Goal: Task Accomplishment & Management: Manage account settings

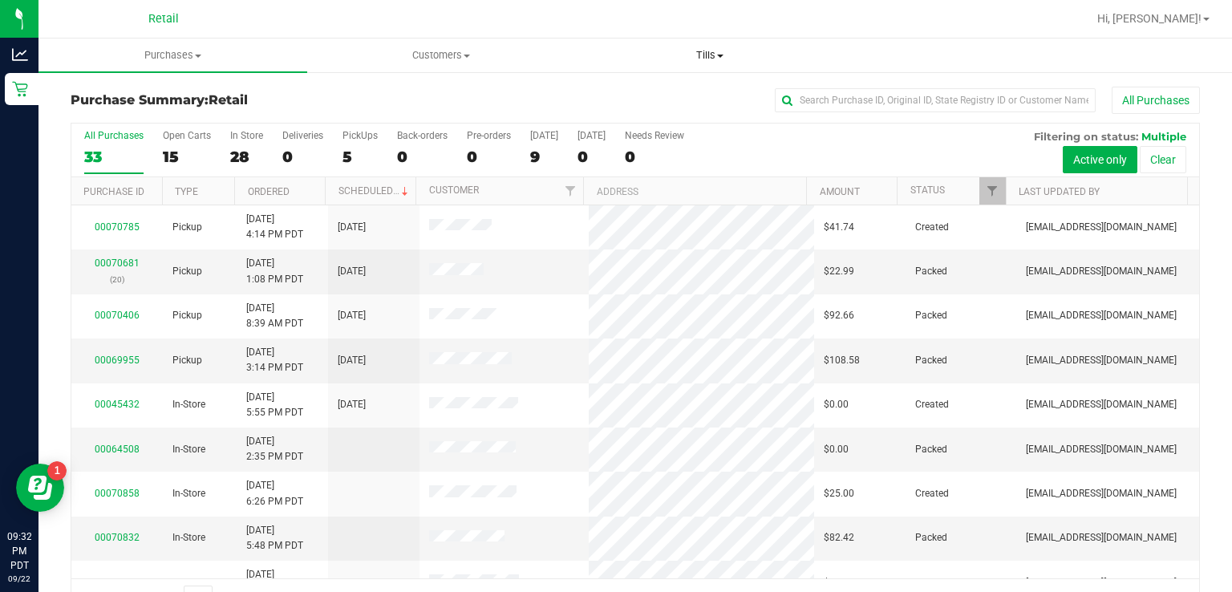
click at [703, 71] on uib-tab-heading "Tills Manage tills" at bounding box center [710, 55] width 267 height 32
click at [626, 93] on span "Manage tills" at bounding box center [630, 97] width 108 height 14
click at [693, 62] on span "Tills" at bounding box center [710, 55] width 269 height 14
click at [719, 66] on uib-tab-heading "Tills Manage tills" at bounding box center [710, 56] width 269 height 34
click at [669, 97] on span "Manage tills" at bounding box center [630, 97] width 108 height 14
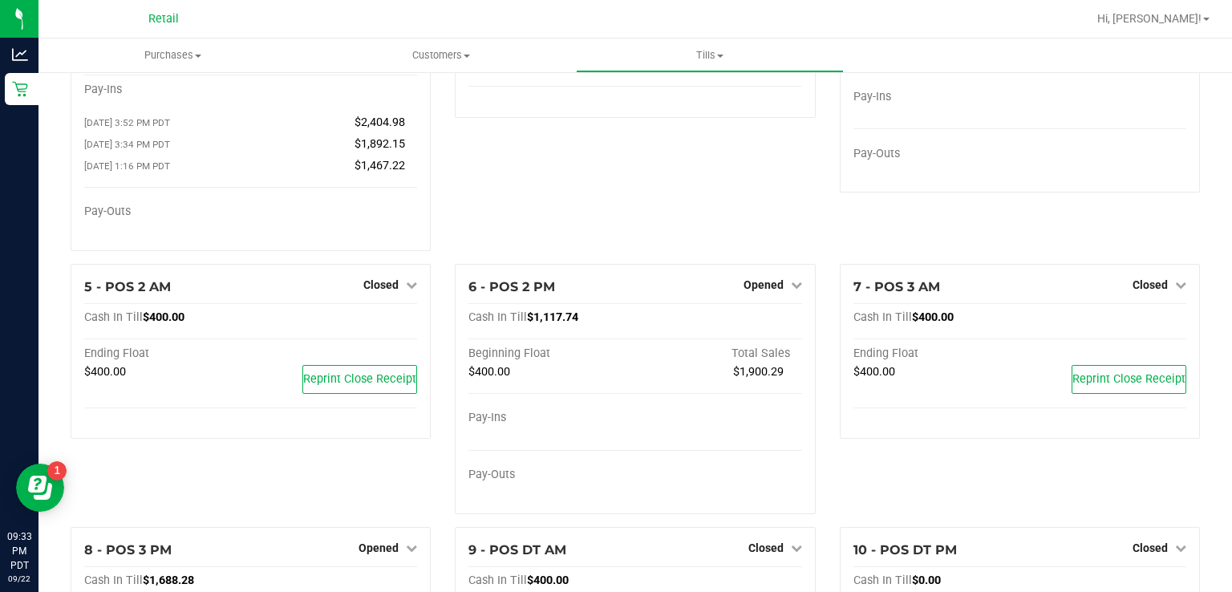
scroll to position [146, 0]
click at [768, 286] on span "Opened" at bounding box center [764, 283] width 40 height 13
click at [755, 318] on link "Close Till" at bounding box center [765, 316] width 43 height 13
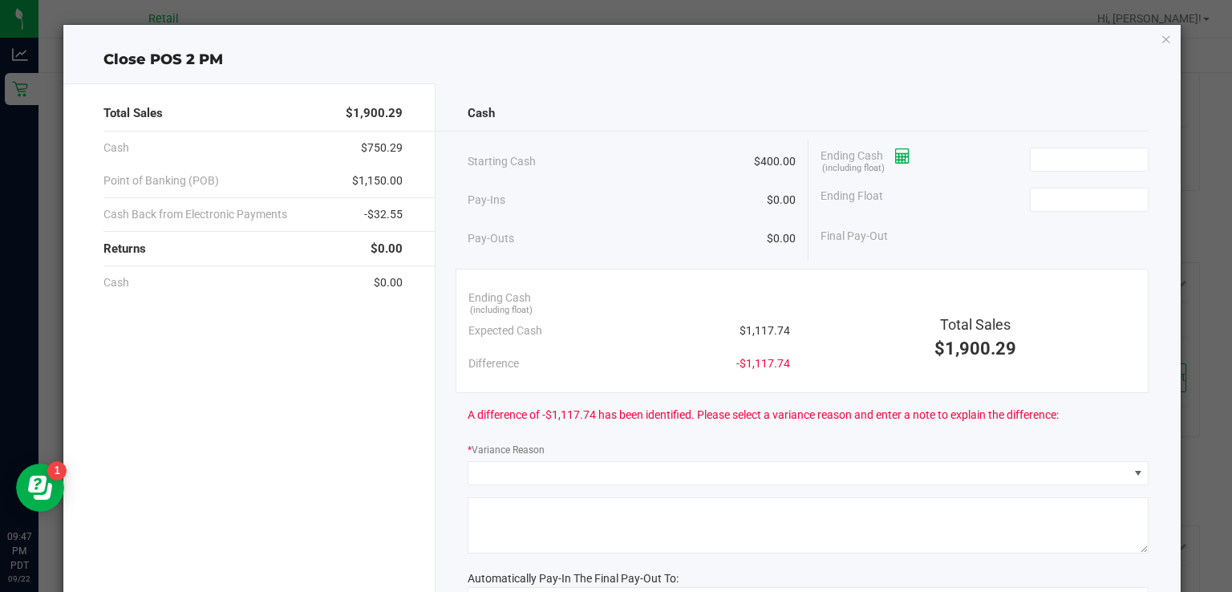
click at [900, 151] on icon at bounding box center [902, 156] width 15 height 11
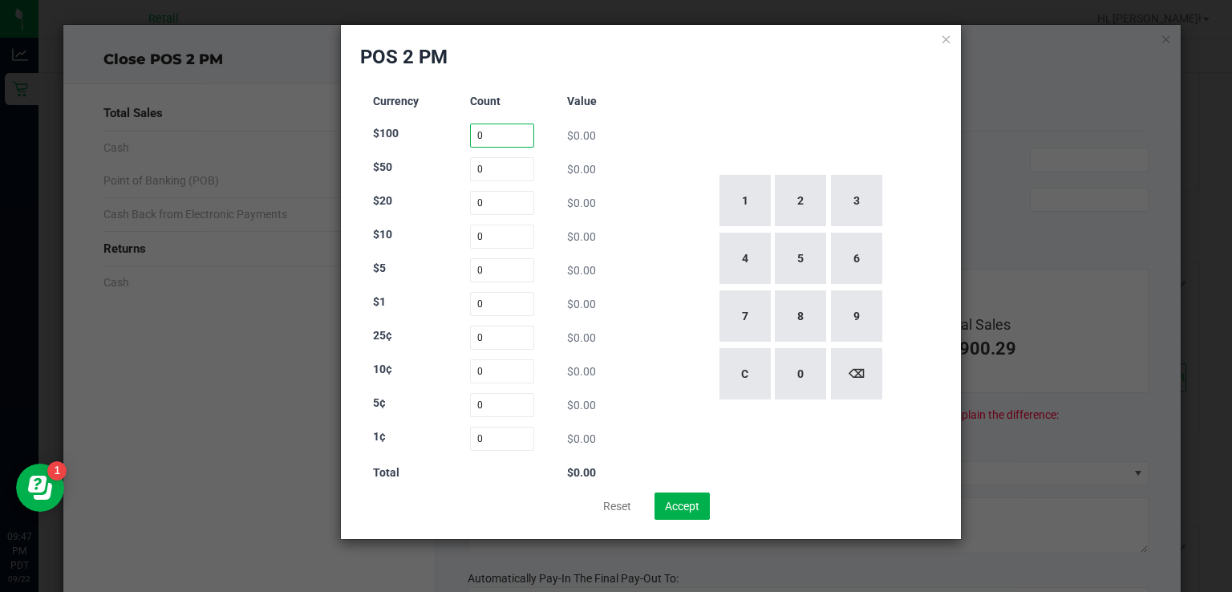
click at [511, 135] on input "0" at bounding box center [502, 136] width 65 height 24
type input "1"
type input "31"
type input "10"
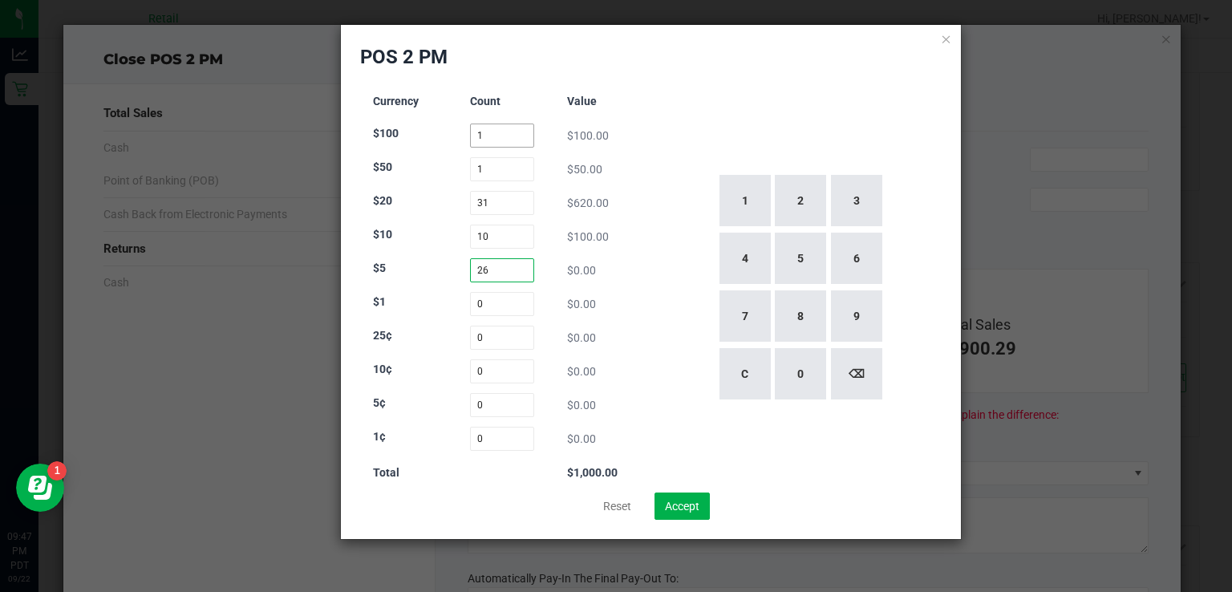
type input "26"
type input "97"
type input "50"
type input "53"
type input "56"
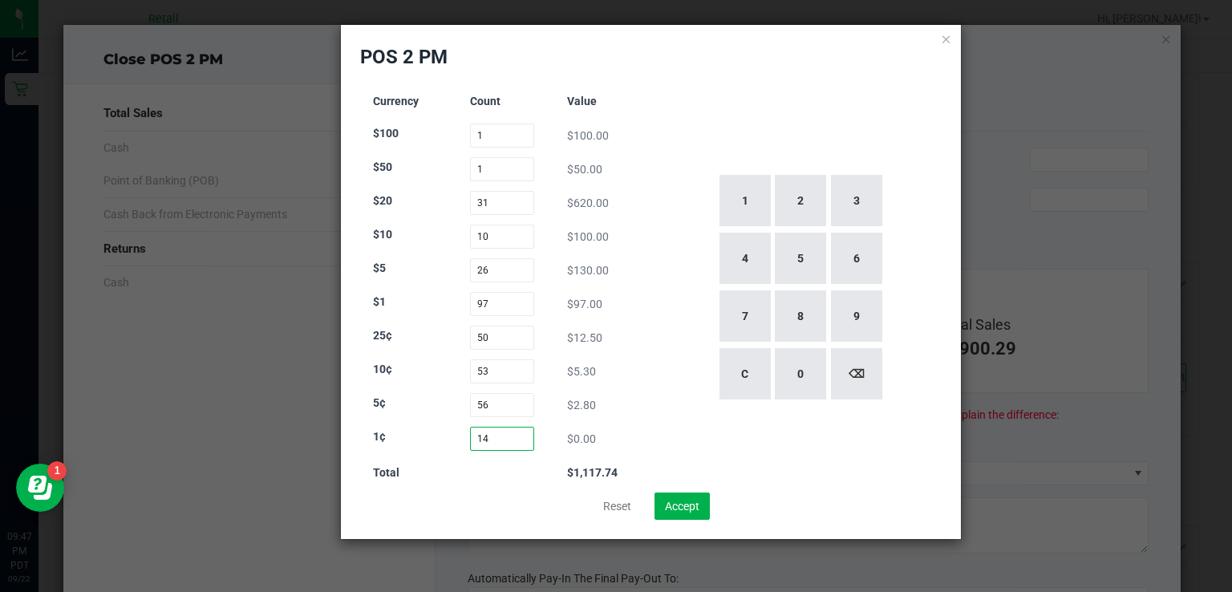
type input "14"
click at [900, 459] on div "1 2 3 4 5 6 7 8 9 C 0 ⌫" at bounding box center [800, 288] width 285 height 410
click at [701, 503] on button "Accept" at bounding box center [682, 506] width 55 height 27
type input "$1,117.74"
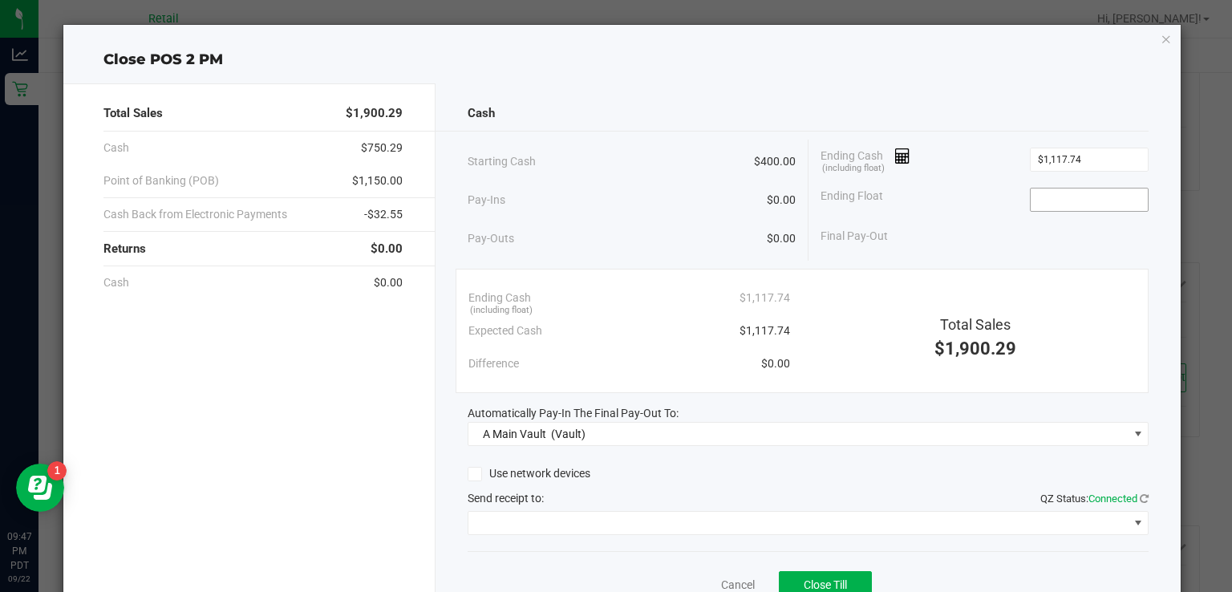
click at [1057, 201] on input at bounding box center [1090, 199] width 118 height 22
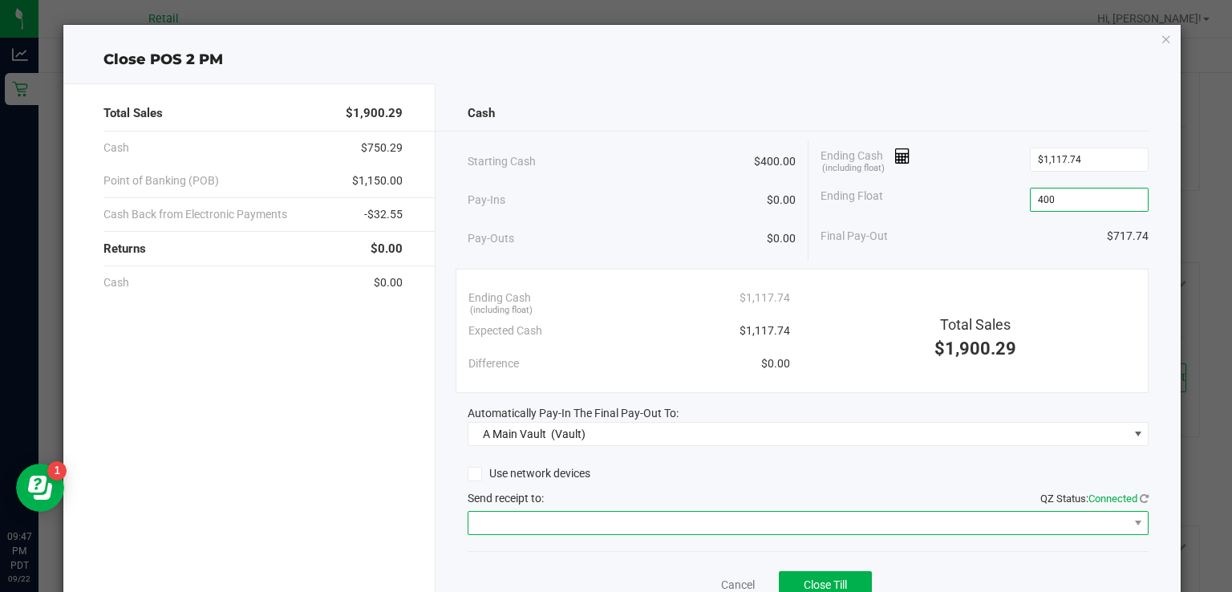
click at [780, 512] on span at bounding box center [797, 523] width 659 height 22
type input "$400.00"
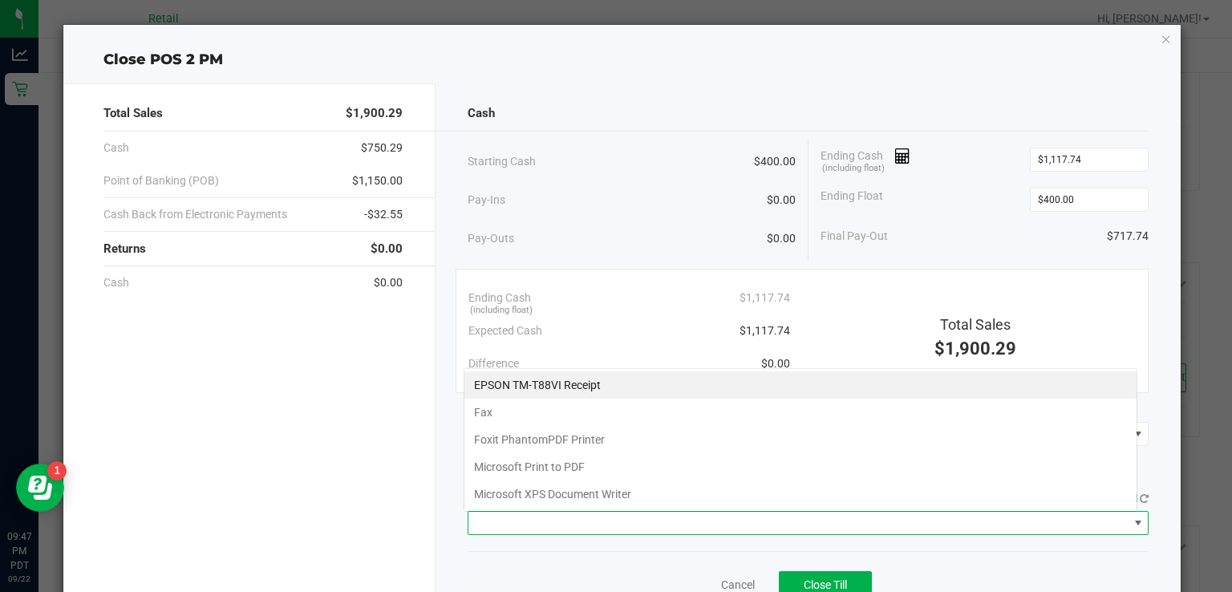
scroll to position [23, 674]
click at [721, 375] on Receipt "EPSON TM-T88VI Receipt" at bounding box center [800, 384] width 672 height 27
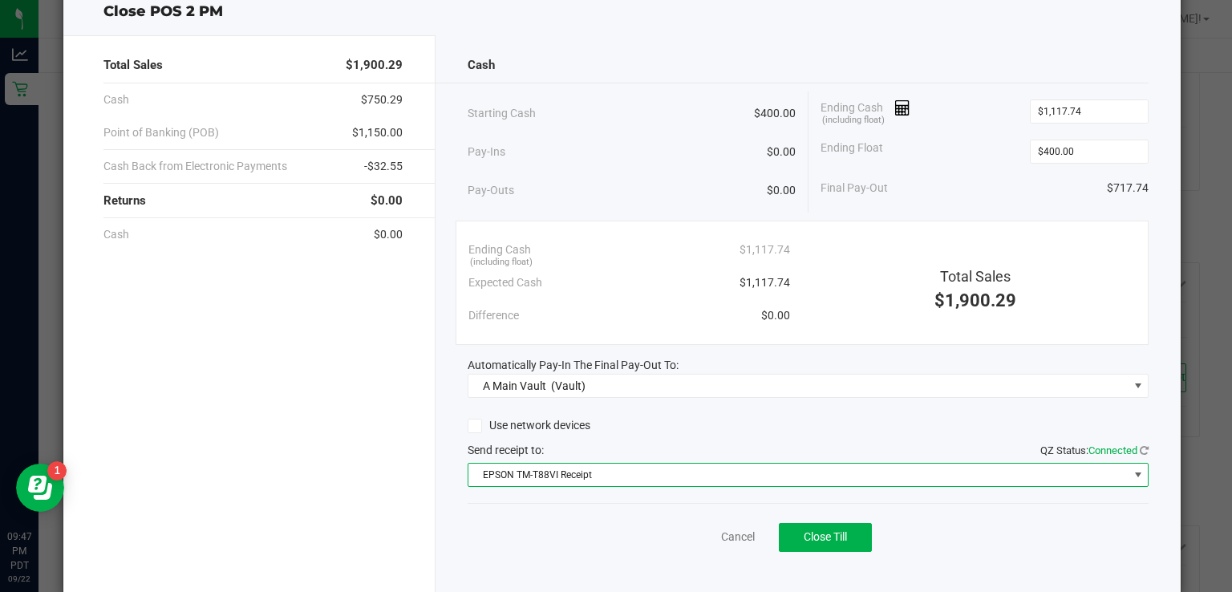
scroll to position [60, 0]
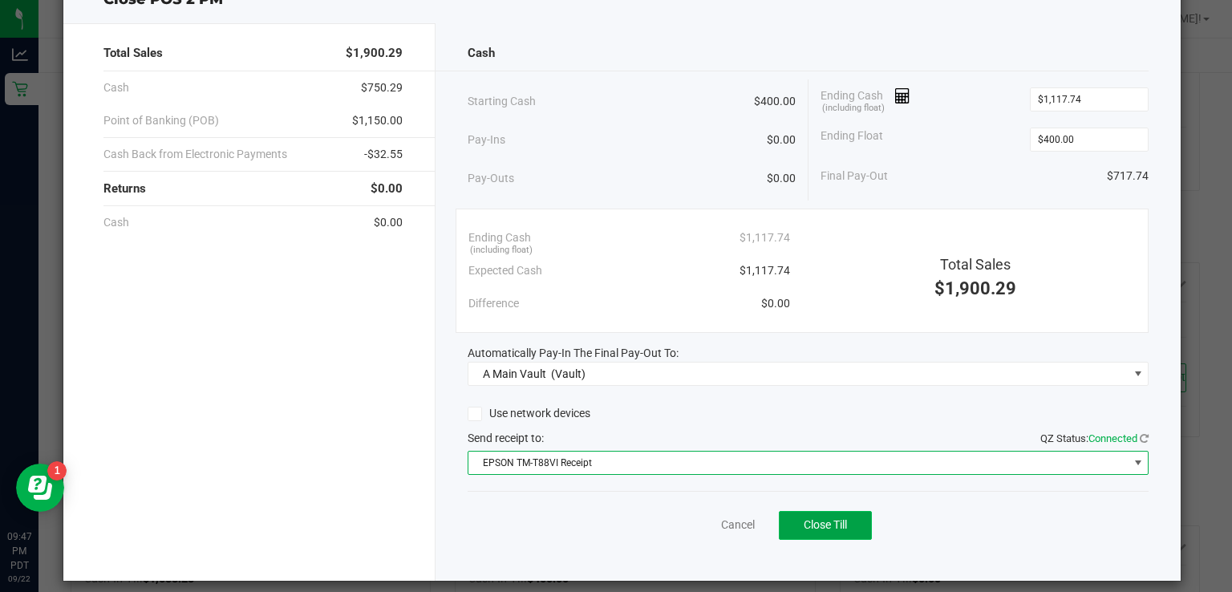
click at [851, 529] on button "Close Till" at bounding box center [825, 525] width 93 height 29
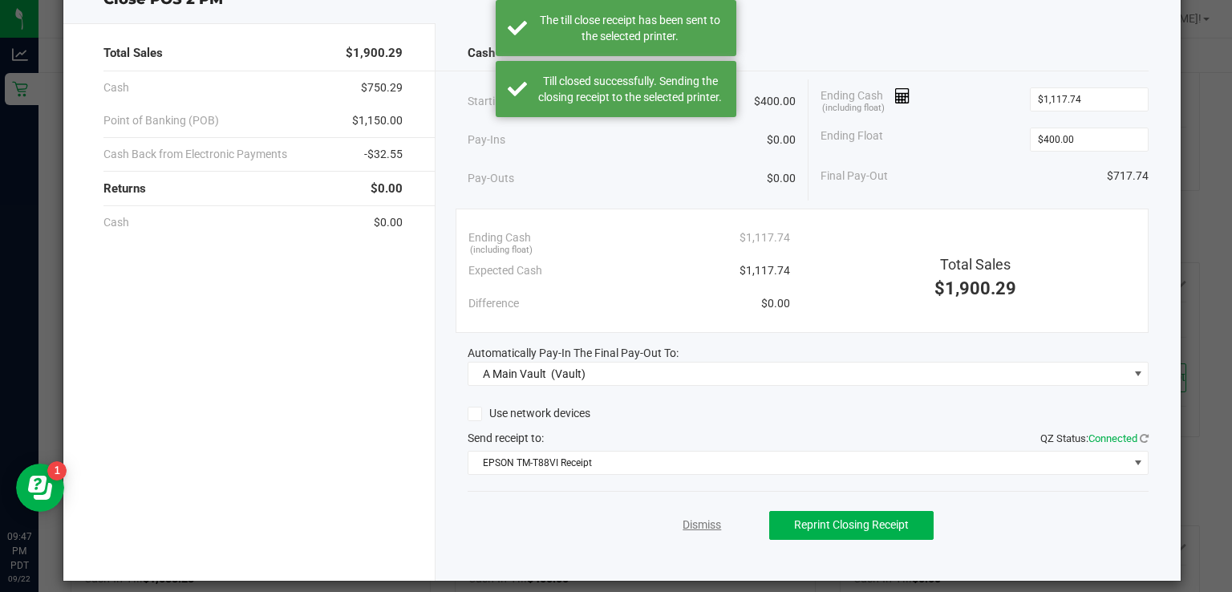
click at [703, 529] on link "Dismiss" at bounding box center [702, 525] width 39 height 17
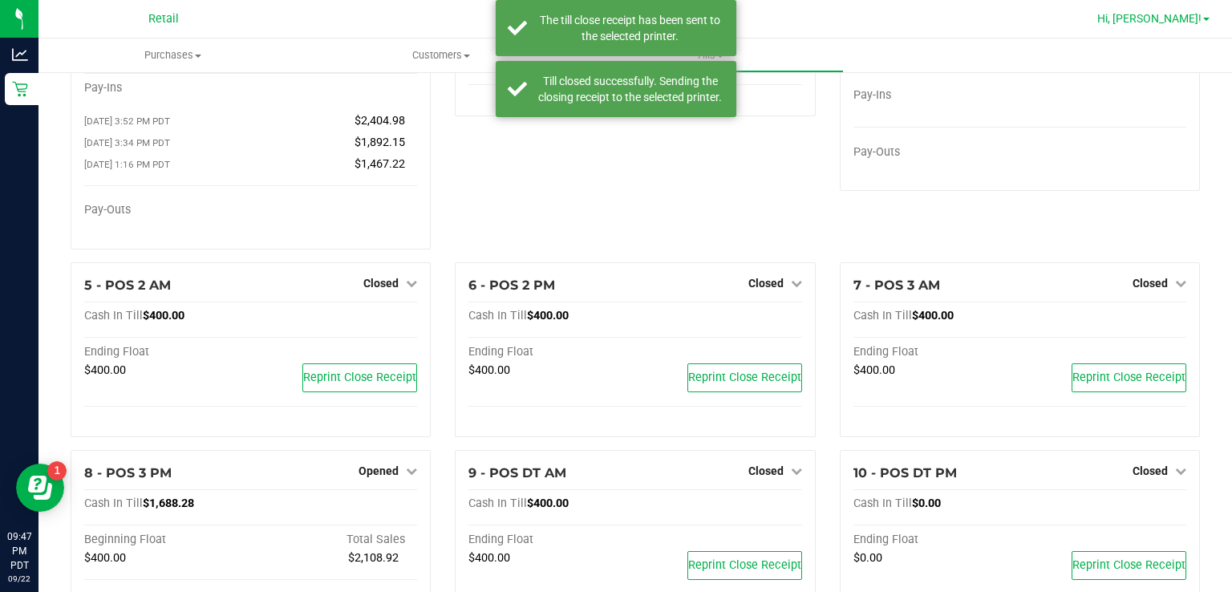
click at [1190, 23] on span "Hi, [PERSON_NAME]!" at bounding box center [1149, 18] width 104 height 13
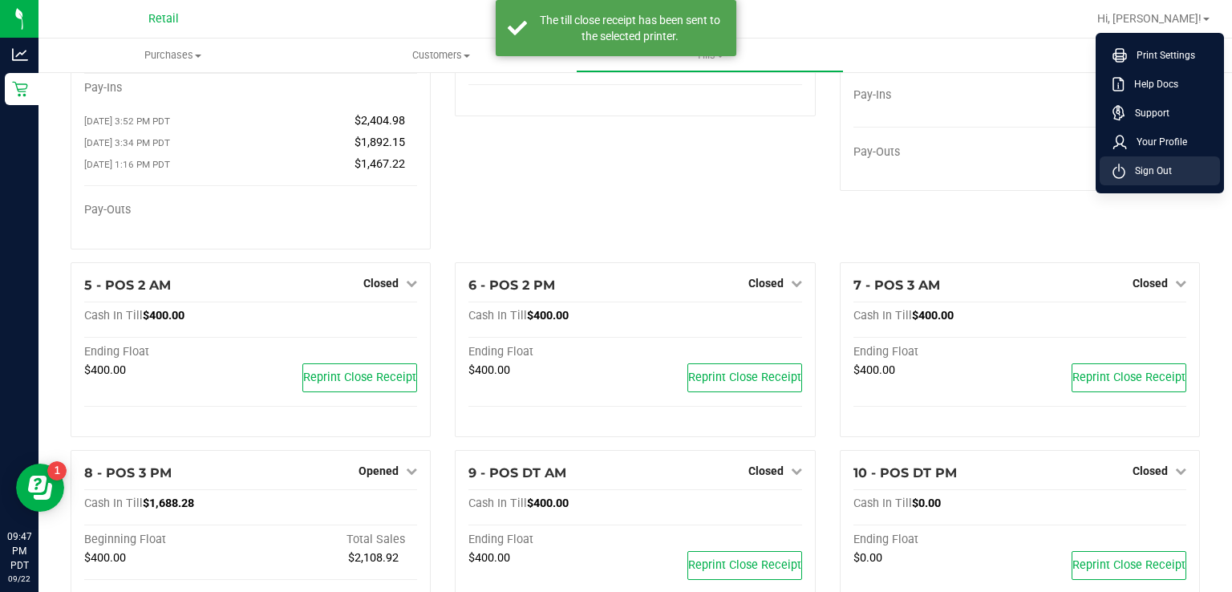
click at [1178, 177] on li "Sign Out" at bounding box center [1160, 170] width 120 height 29
